Goal: Information Seeking & Learning: Learn about a topic

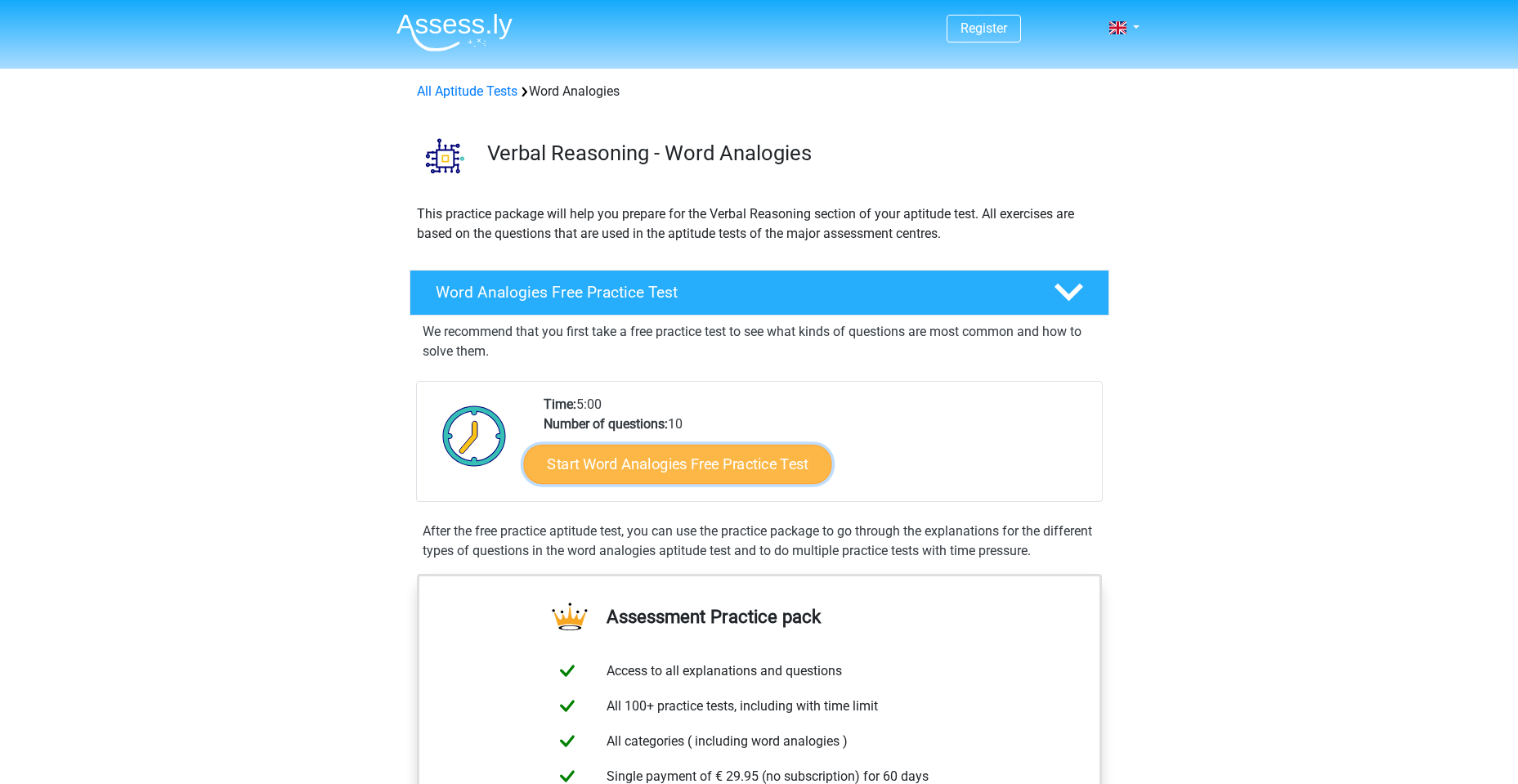
click at [597, 475] on link "Start Word Analogies Free Practice Test" at bounding box center [677, 463] width 308 height 39
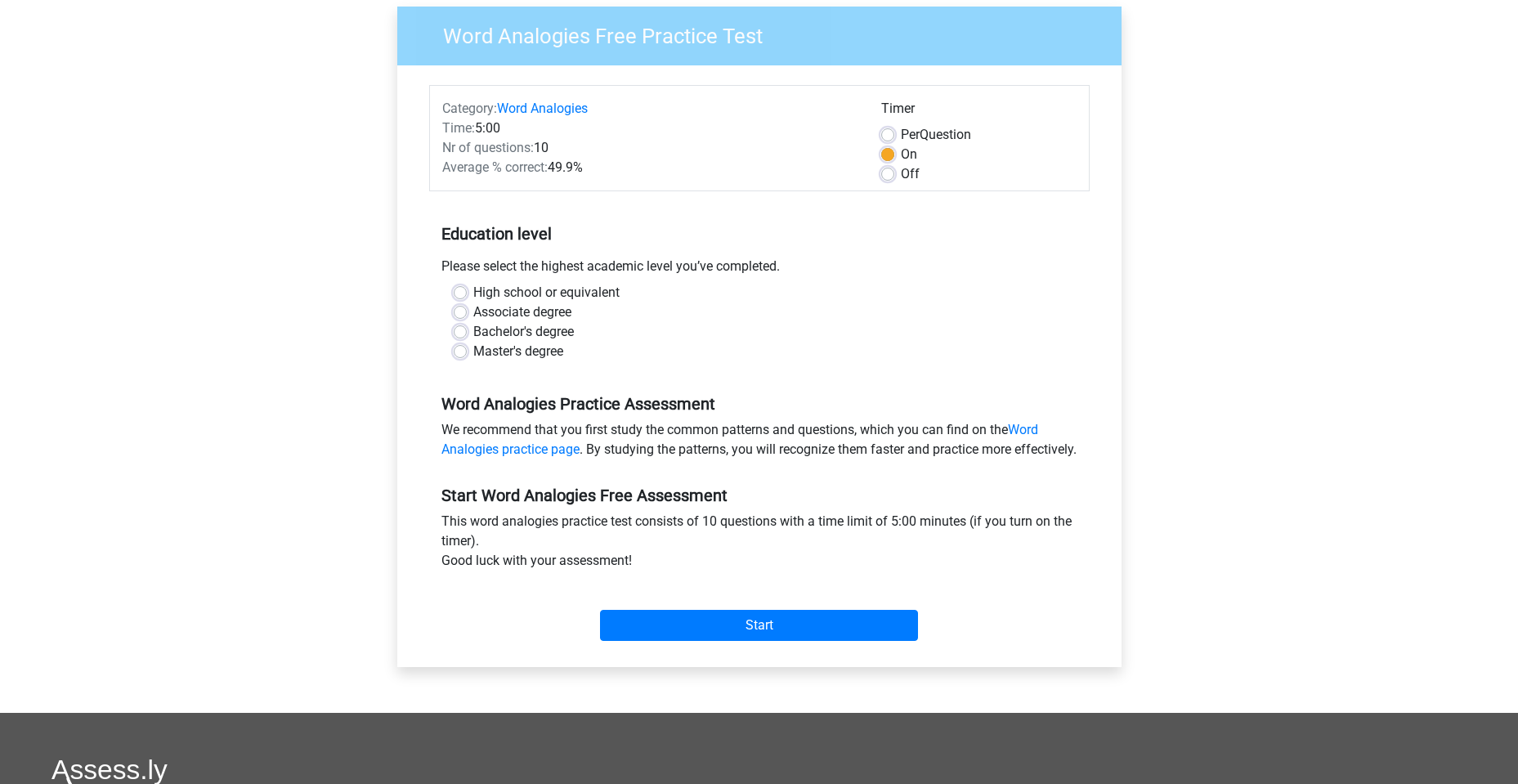
scroll to position [164, 0]
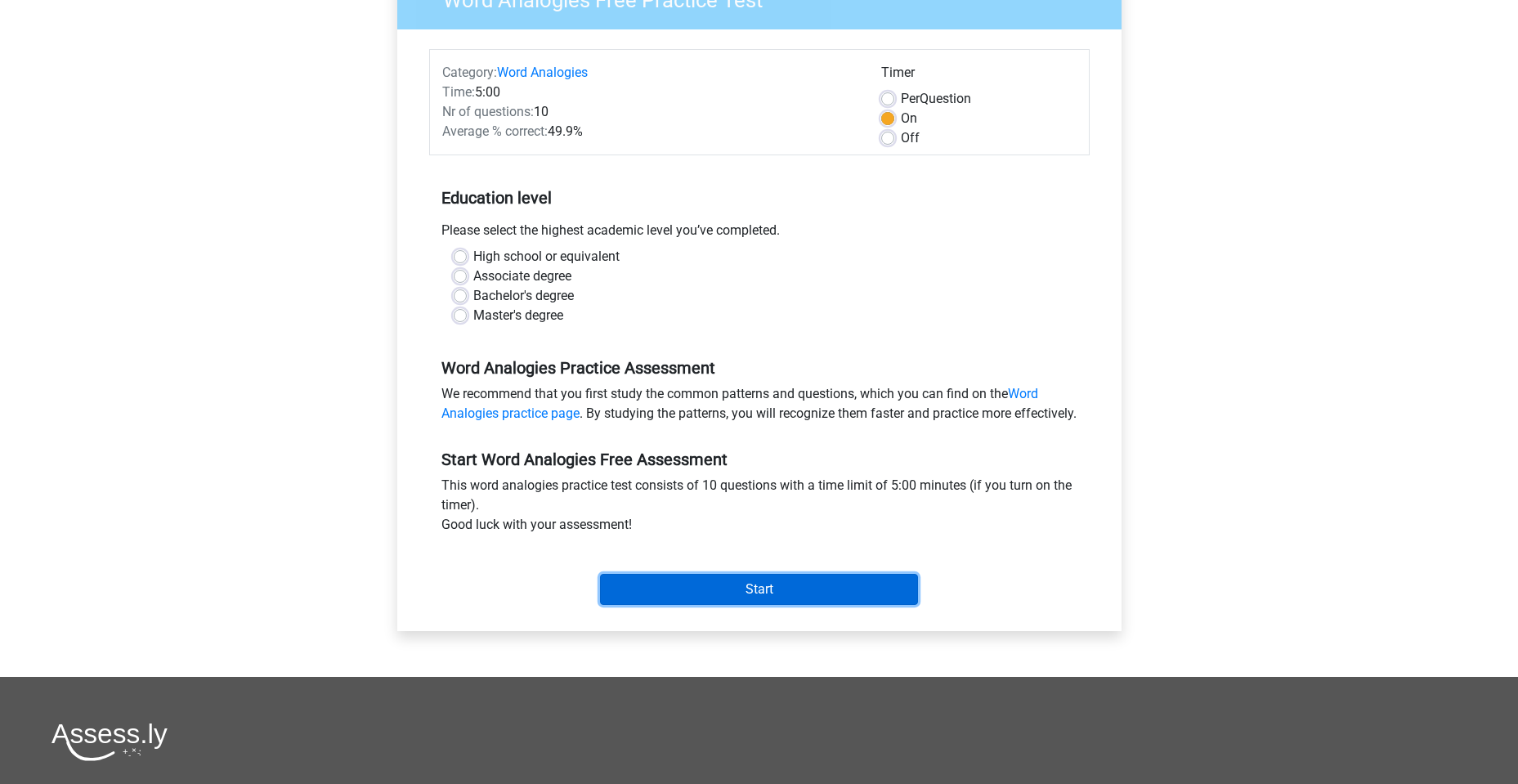
click at [759, 605] on input "Start" at bounding box center [759, 589] width 318 height 31
click at [474, 252] on label "High school or equivalent" at bounding box center [546, 257] width 147 height 20
click at [457, 252] on input "High school or equivalent" at bounding box center [460, 255] width 13 height 16
radio input "true"
click at [756, 596] on input "Start" at bounding box center [759, 589] width 318 height 31
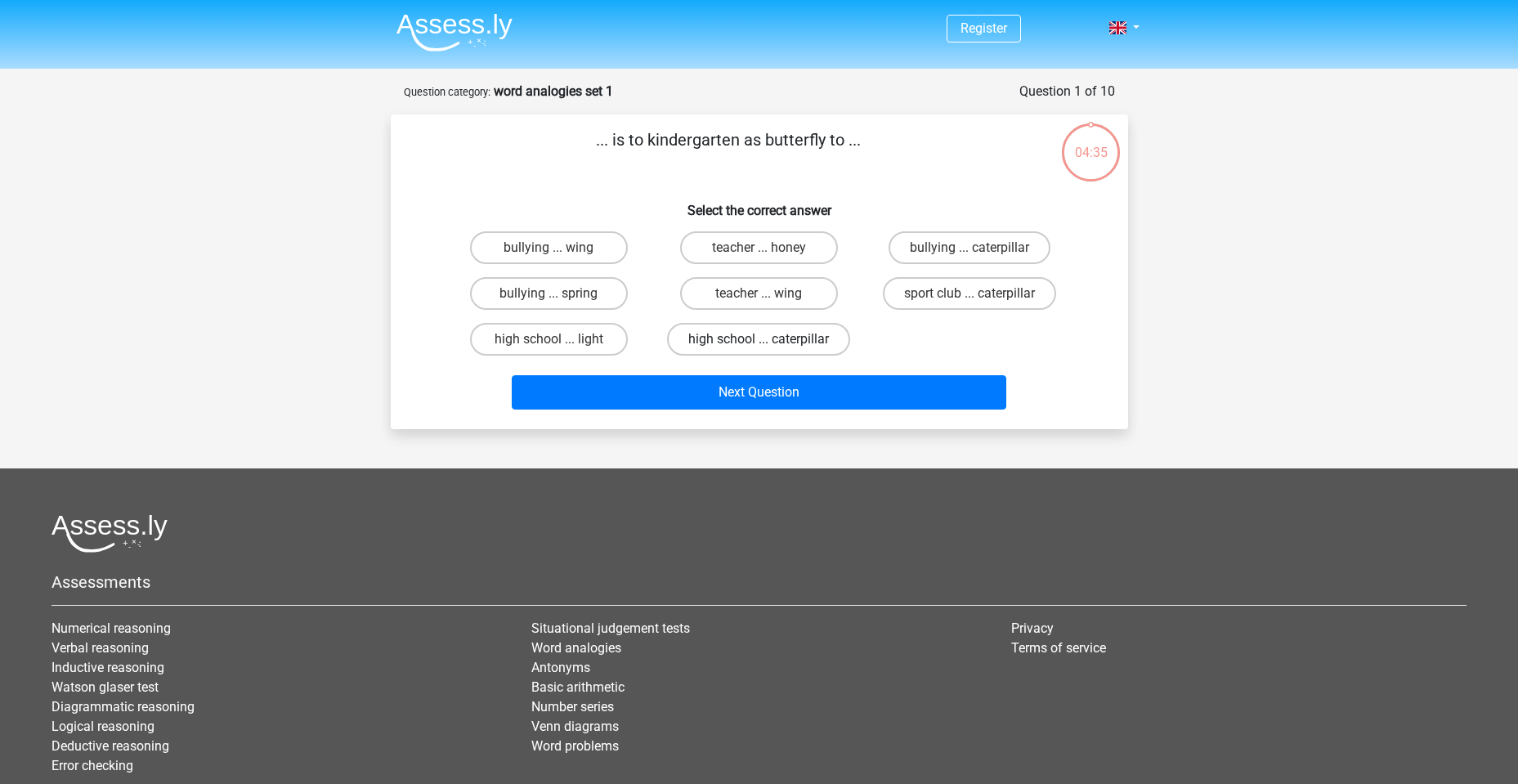
click at [723, 342] on label "high school ... caterpillar" at bounding box center [759, 340] width 183 height 33
click at [759, 342] on input "high school ... caterpillar" at bounding box center [764, 345] width 11 height 11
radio input "true"
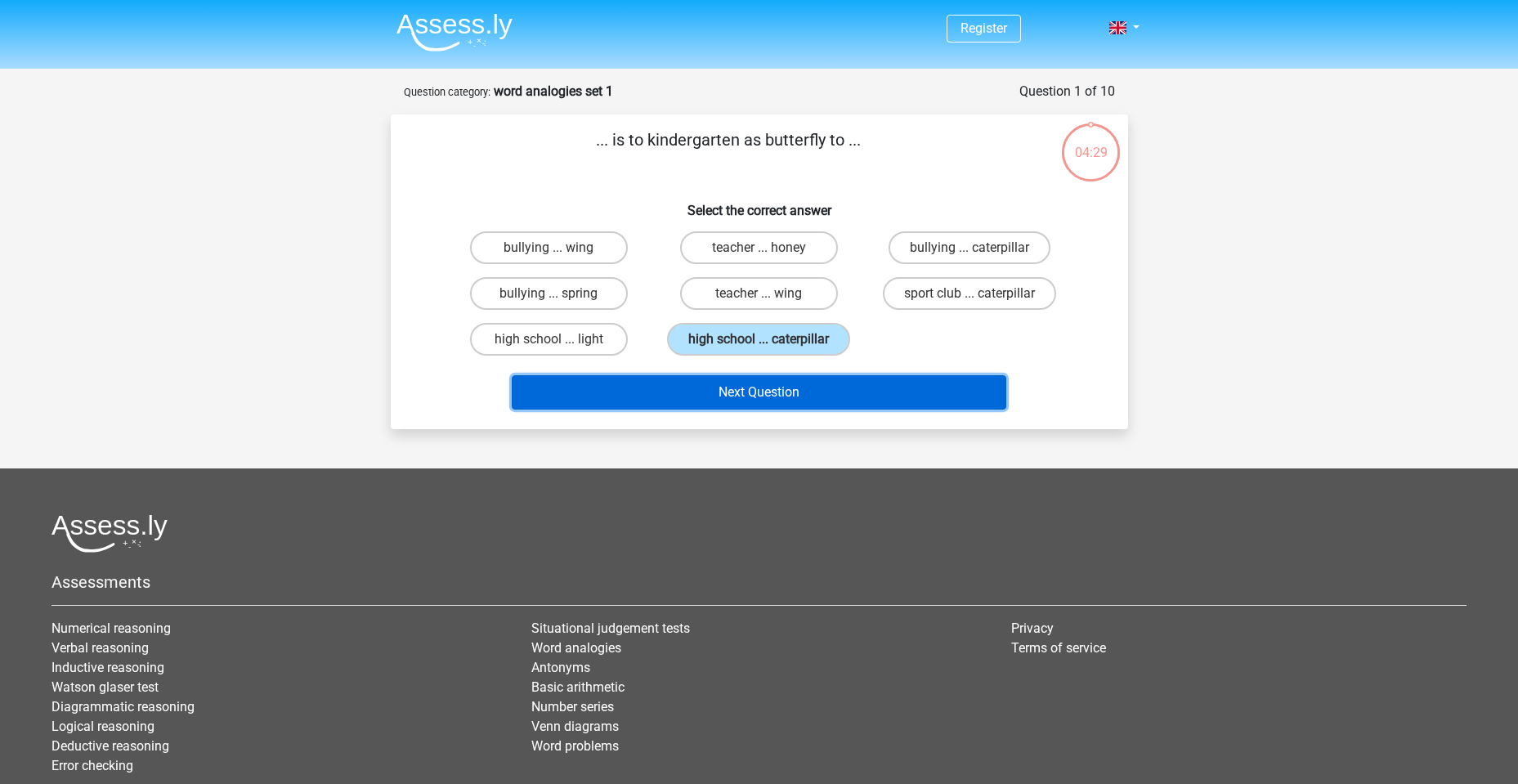
click at [708, 382] on button "Next Question" at bounding box center [759, 392] width 494 height 35
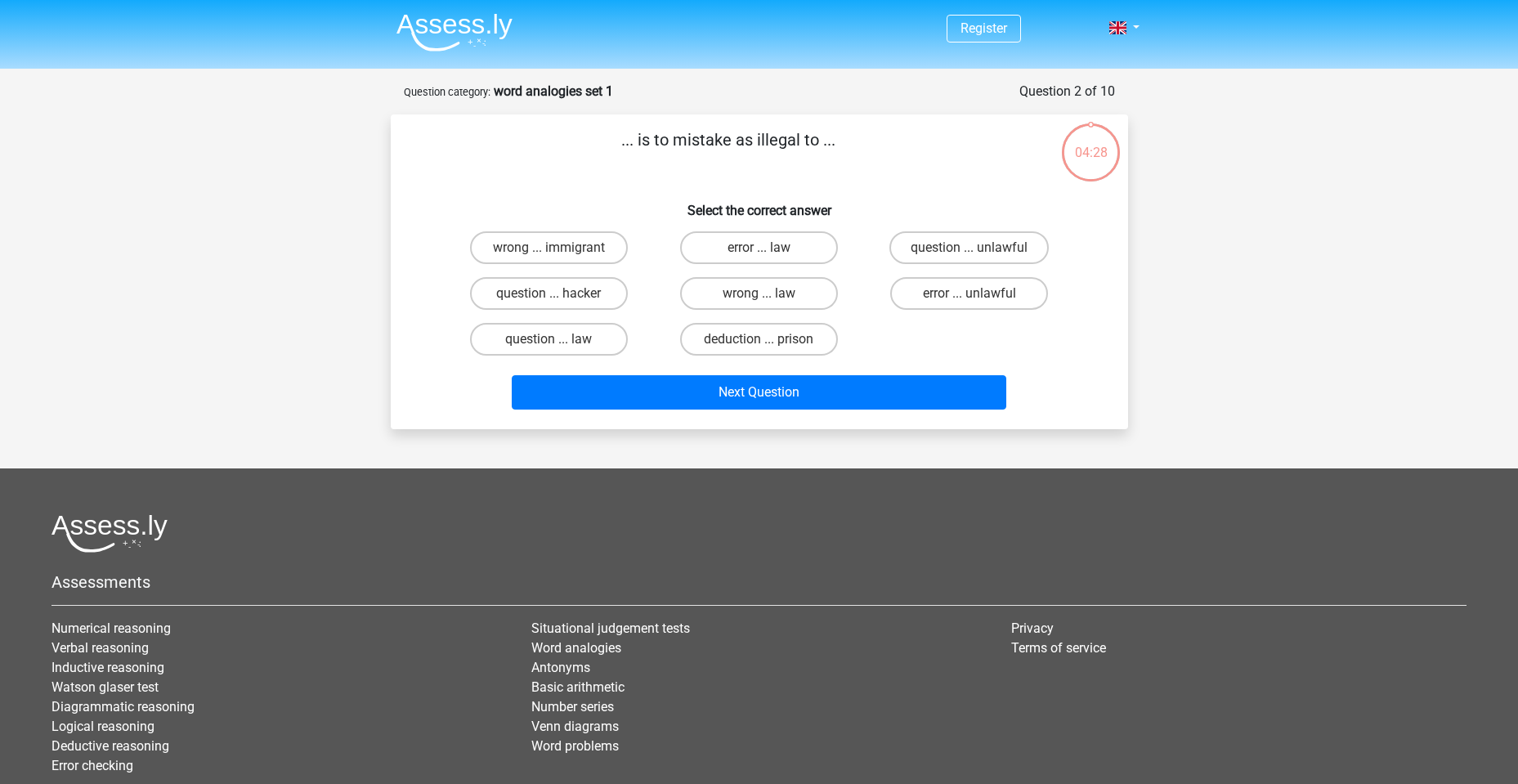
scroll to position [82, 0]
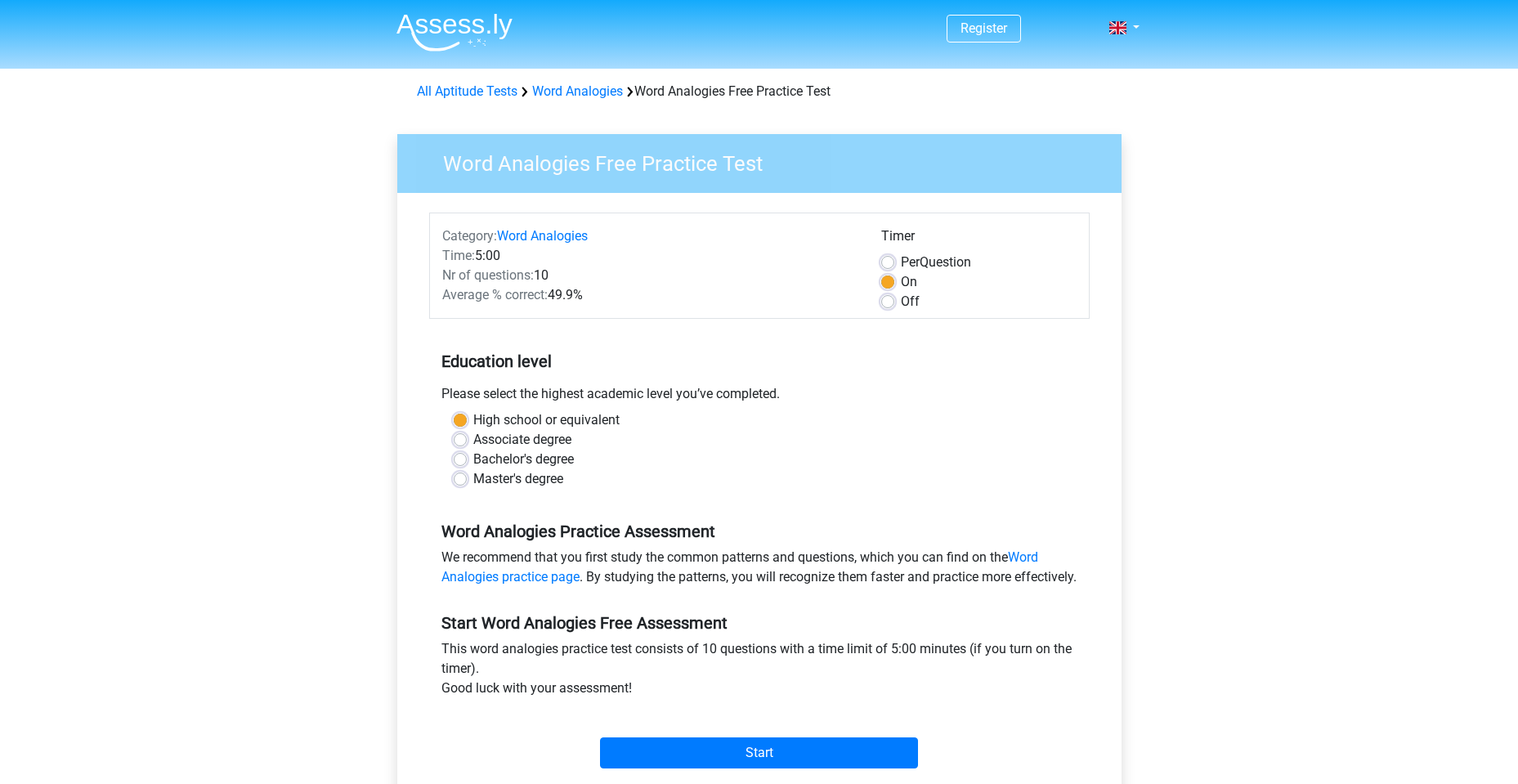
scroll to position [164, 0]
